Goal: Obtain resource: Obtain resource

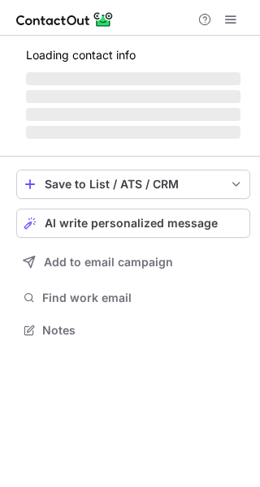
scroll to position [366, 260]
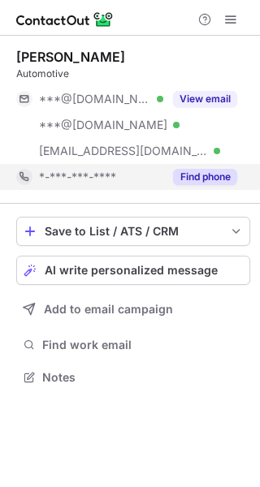
click at [205, 177] on button "Find phone" at bounding box center [205, 177] width 64 height 16
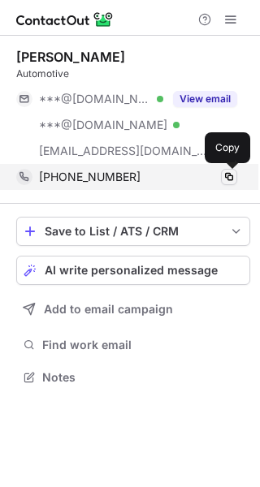
click at [229, 175] on span at bounding box center [228, 176] width 13 height 13
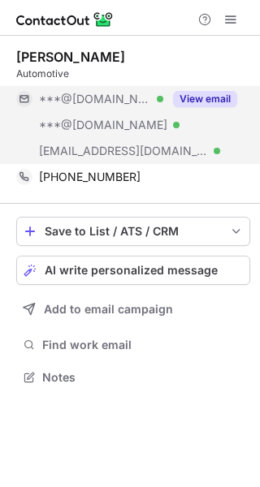
scroll to position [366, 260]
click at [203, 95] on button "View email" at bounding box center [205, 99] width 64 height 16
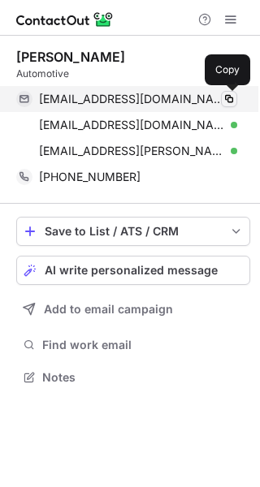
click at [227, 92] on span at bounding box center [228, 98] width 13 height 13
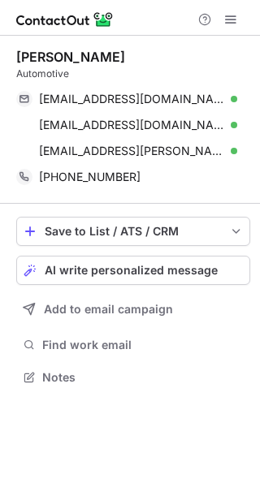
scroll to position [366, 260]
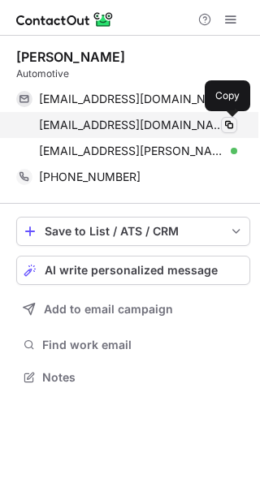
click at [227, 118] on button at bounding box center [229, 125] width 16 height 16
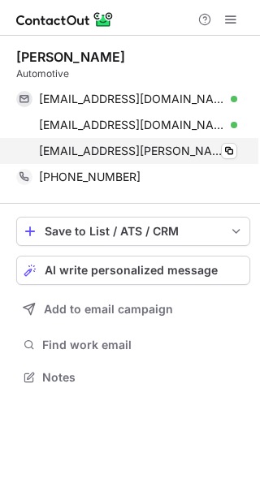
scroll to position [366, 260]
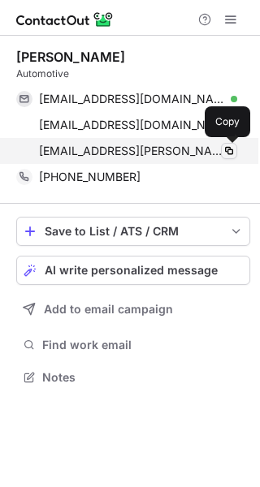
click at [225, 152] on span at bounding box center [228, 150] width 13 height 13
